Goal: Task Accomplishment & Management: Complete application form

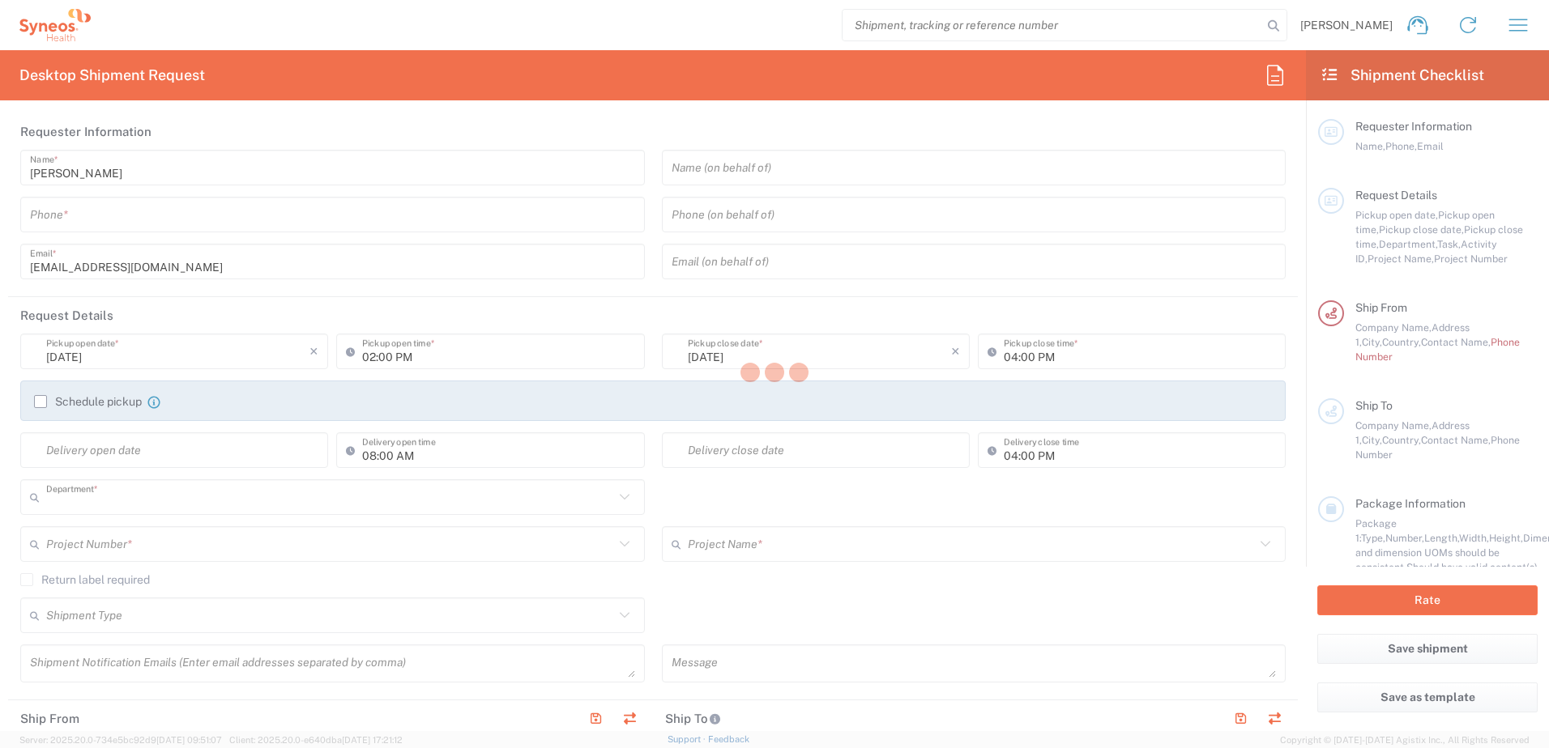
type input "3230"
type input "[GEOGRAPHIC_DATA]"
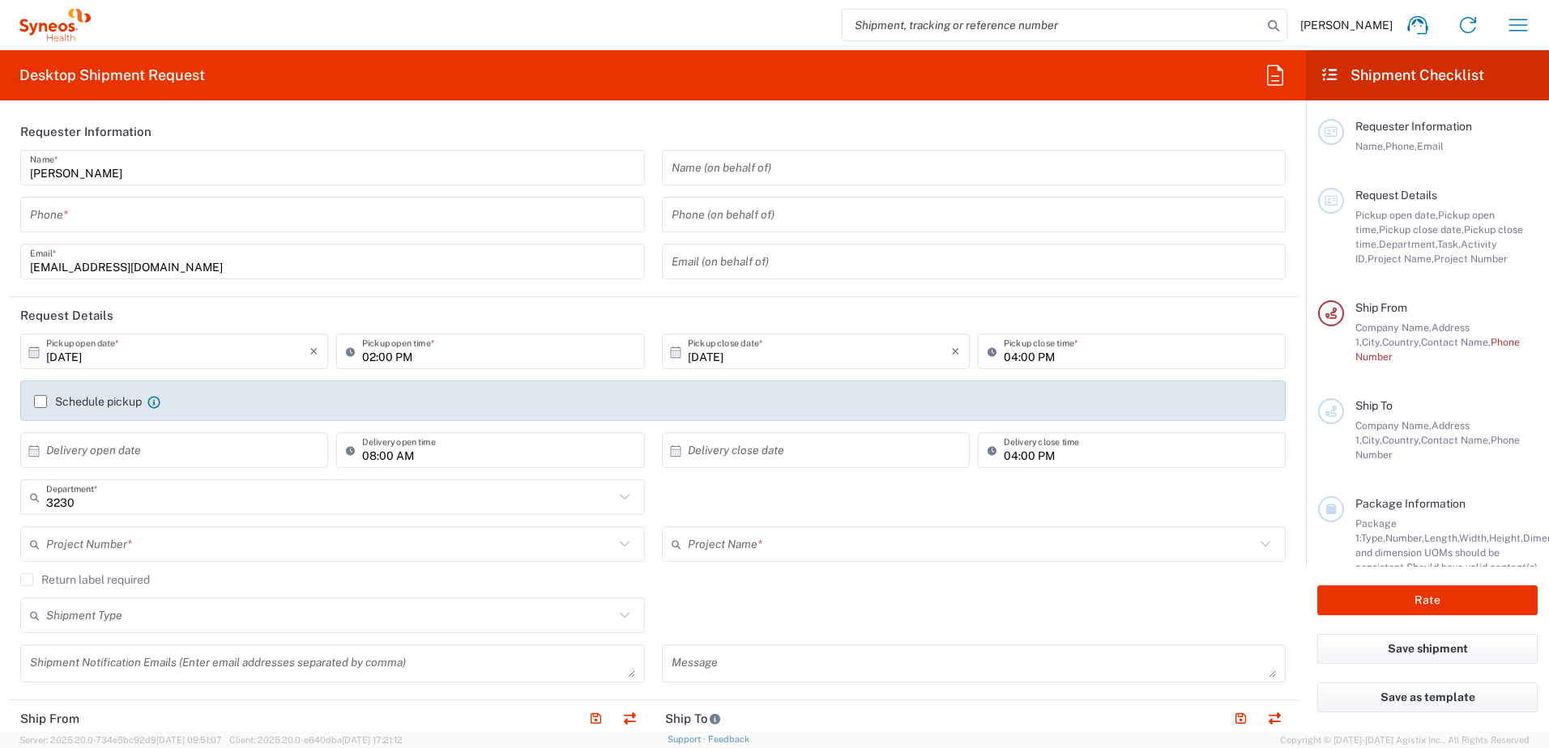
type input "Syneos Health d.o.o. [GEOGRAPHIC_DATA]-[GEOGRAPHIC_DATA]"
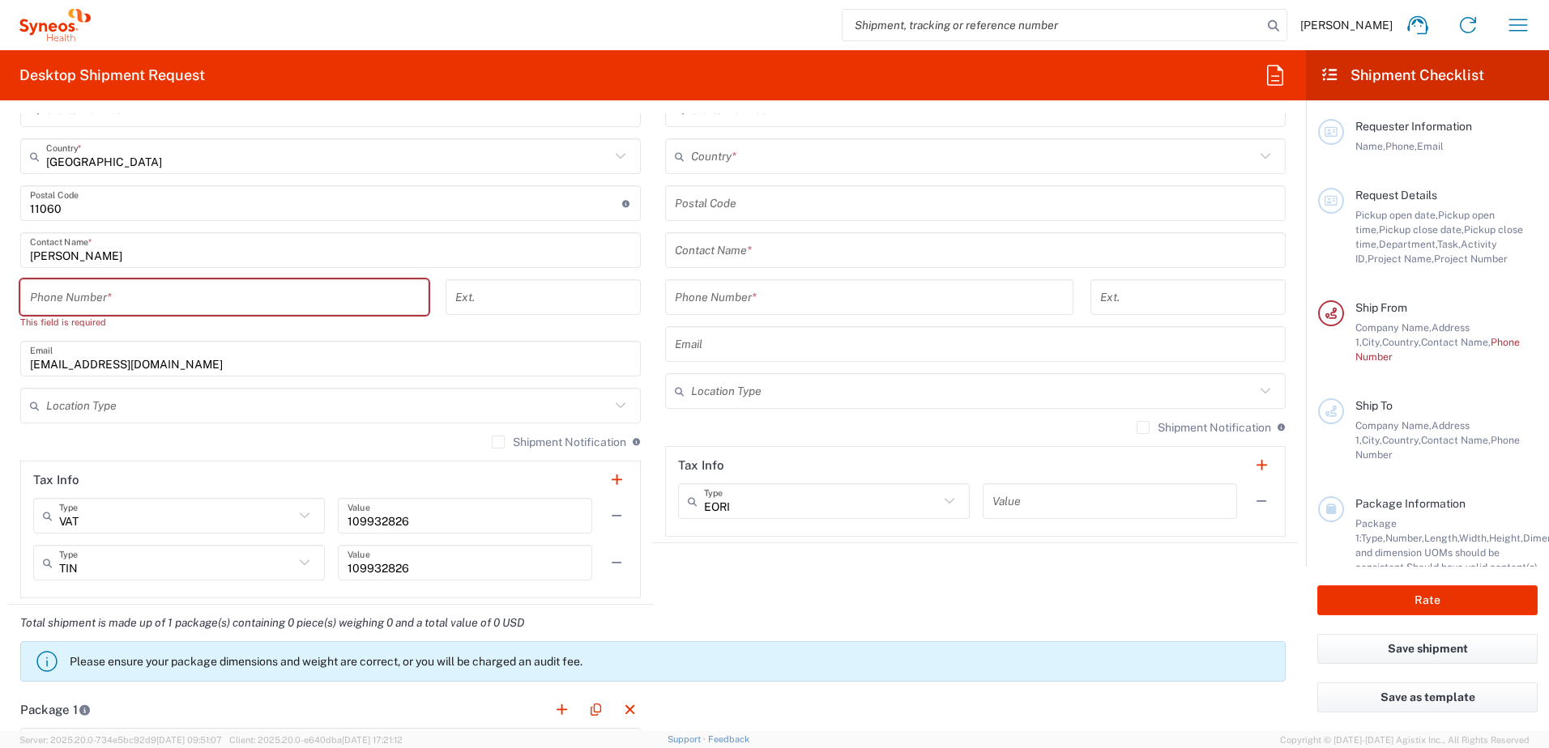
scroll to position [893, 0]
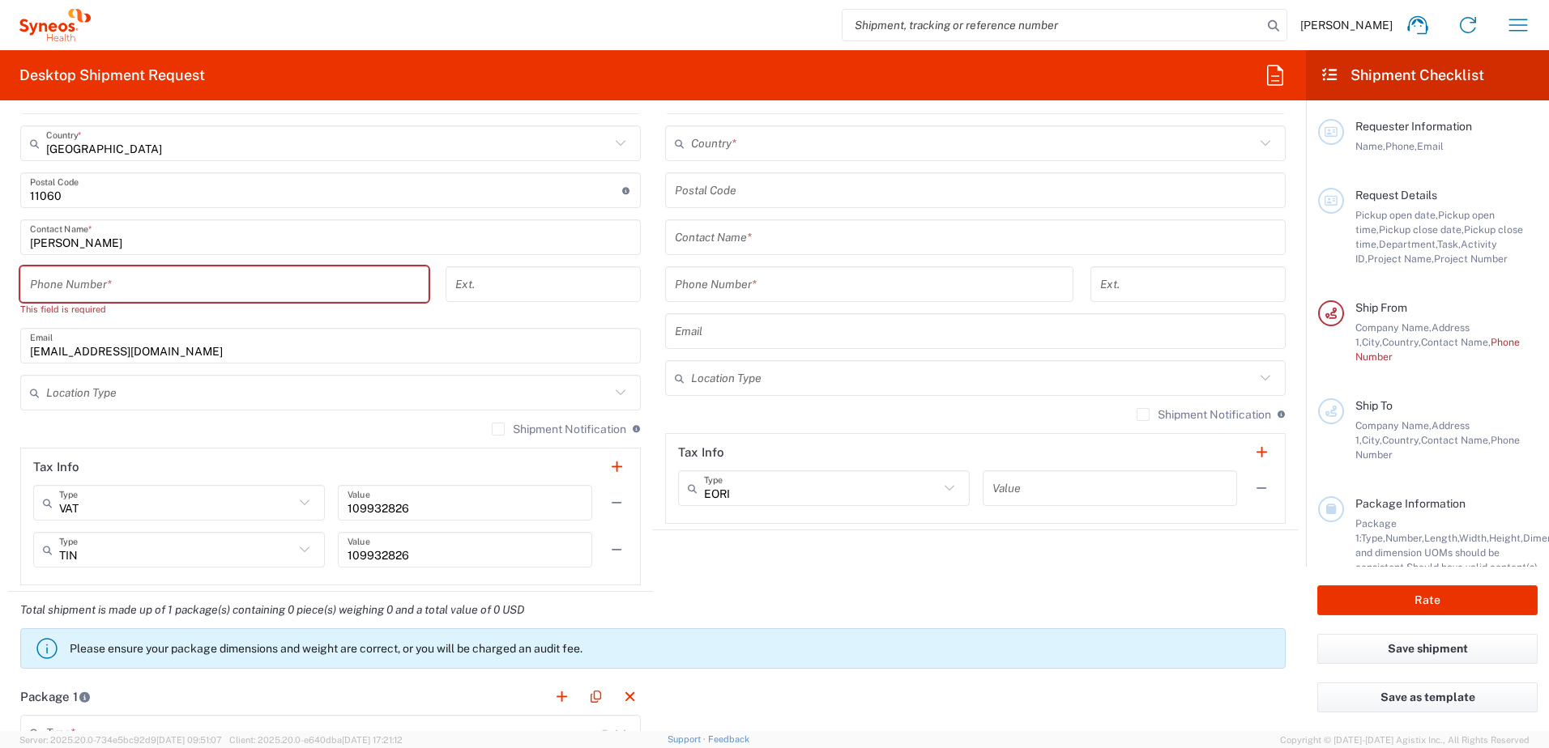
click at [754, 555] on agx-shipment-stop-widget "Ship To Location [PERSON_NAME] LLC-[GEOGRAPHIC_DATA] [GEOGRAPHIC_DATA] [GEOGRAP…" at bounding box center [975, 199] width 645 height 785
click at [653, 411] on main "Location [PERSON_NAME] LLC-[GEOGRAPHIC_DATA] [GEOGRAPHIC_DATA] [GEOGRAPHIC_DATA…" at bounding box center [975, 184] width 645 height 680
click at [167, 359] on input "[EMAIL_ADDRESS][DOMAIN_NAME]" at bounding box center [330, 346] width 601 height 28
click at [326, 381] on input "text" at bounding box center [328, 393] width 564 height 28
click at [2, 375] on form "Requester Information [PERSON_NAME] Name * Phone * [EMAIL_ADDRESS][DOMAIN_NAME]…" at bounding box center [653, 422] width 1306 height 618
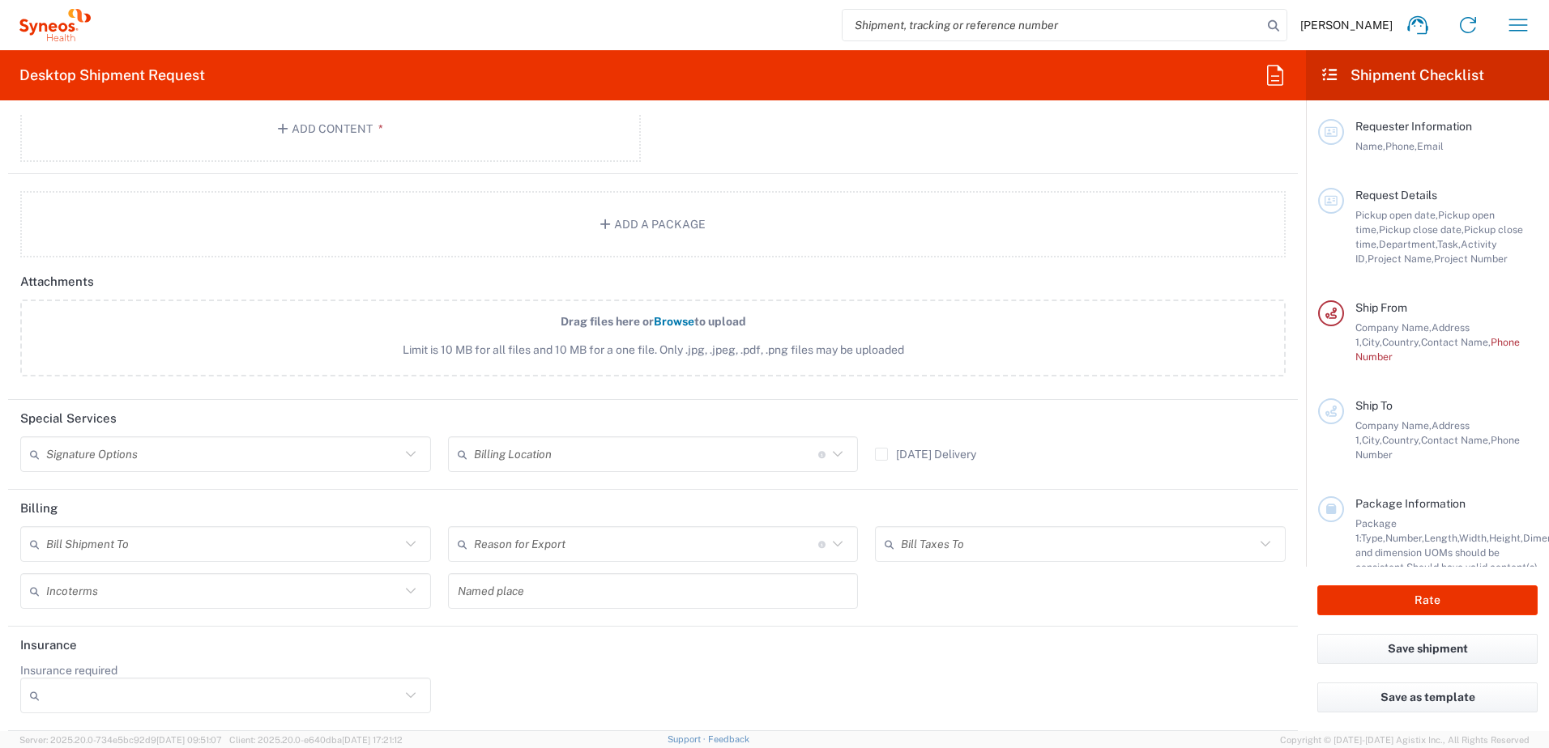
scroll to position [0, 0]
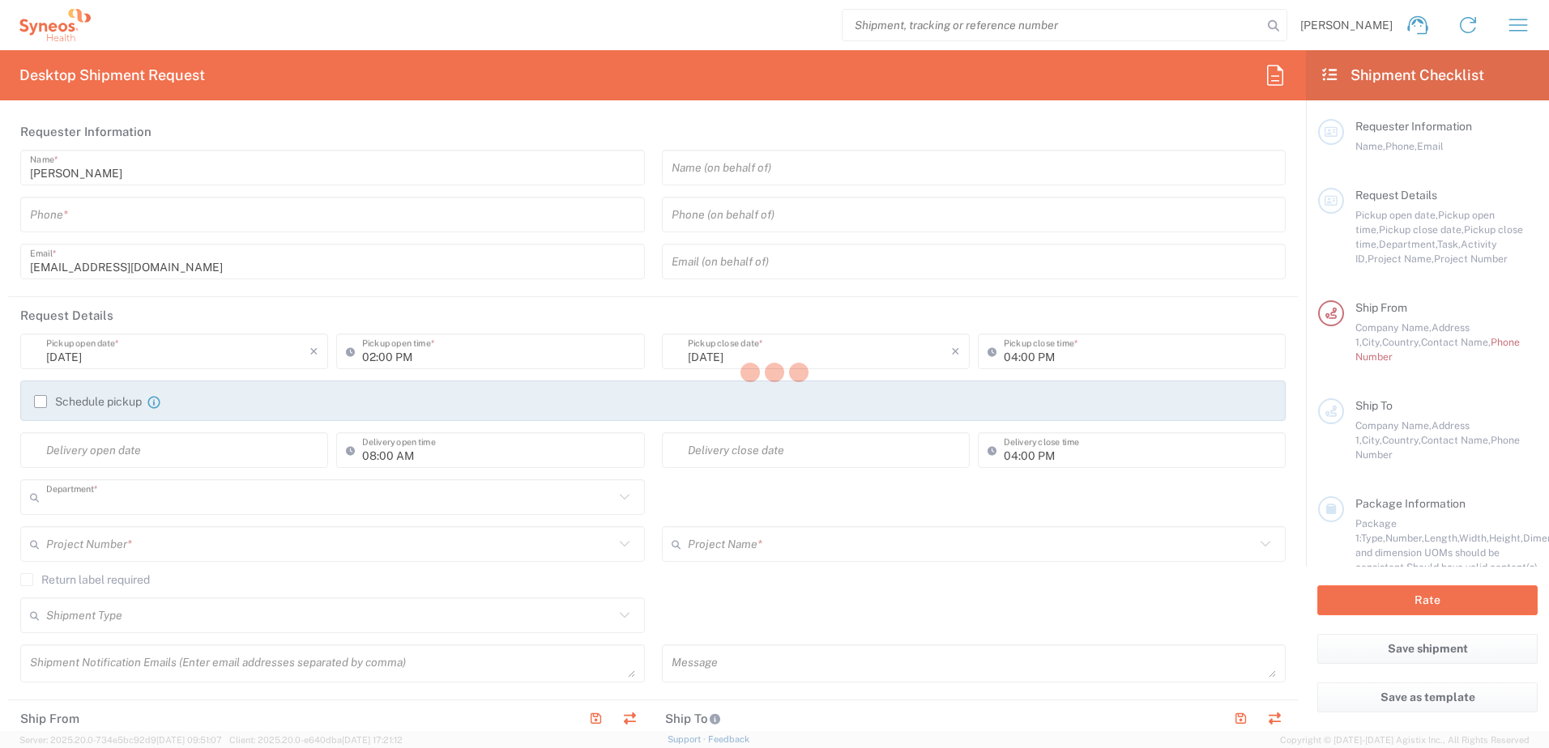
type input "3230"
type input "Syneos Health d.o.o. [GEOGRAPHIC_DATA]-[GEOGRAPHIC_DATA]"
type input "[GEOGRAPHIC_DATA]"
